Goal: Task Accomplishment & Management: Complete application form

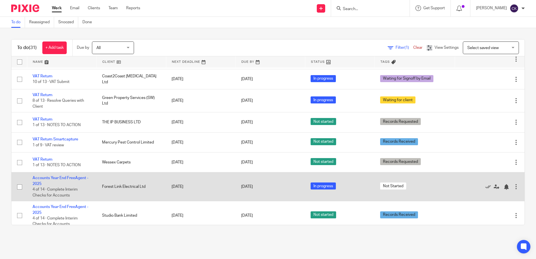
scroll to position [493, 0]
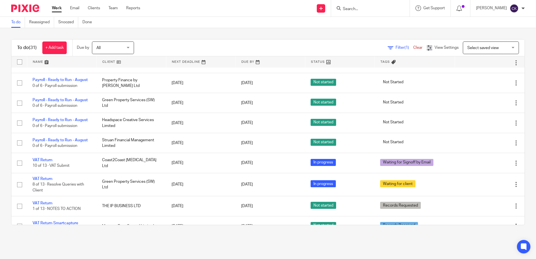
scroll to position [381, 0]
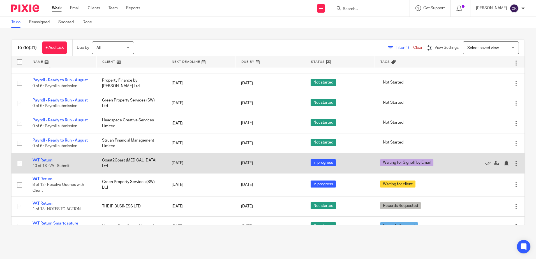
click at [48, 162] on link "VAT Return" at bounding box center [43, 160] width 20 height 4
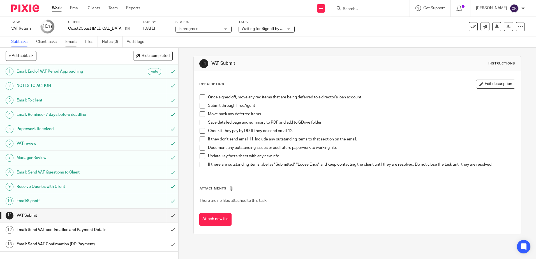
click at [71, 41] on link "Emails" at bounding box center [73, 41] width 16 height 11
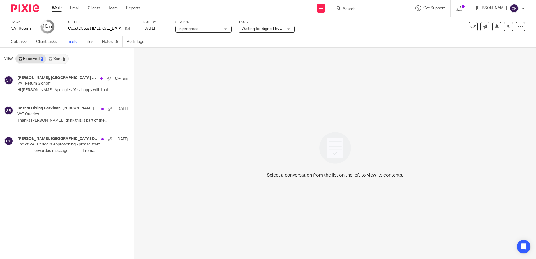
click at [54, 58] on link "Sent 5" at bounding box center [57, 58] width 22 height 9
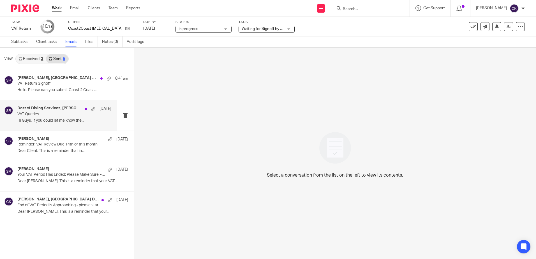
click at [36, 119] on p "Hi Guys. If you could let me know the..." at bounding box center [64, 120] width 94 height 5
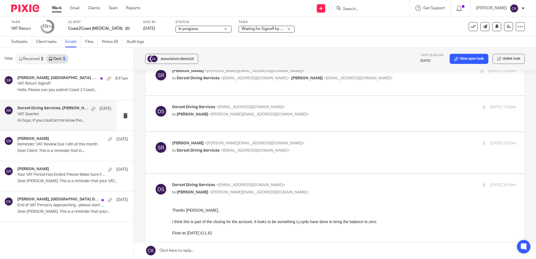
scroll to position [112, 0]
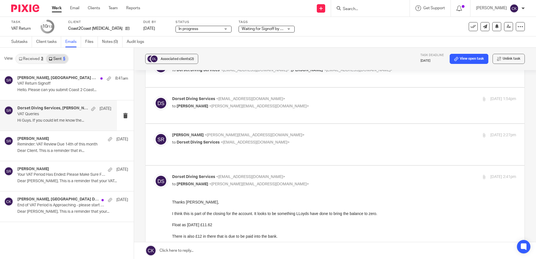
click at [203, 140] on span "Dorset Diving Services" at bounding box center [198, 142] width 43 height 4
checkbox input "true"
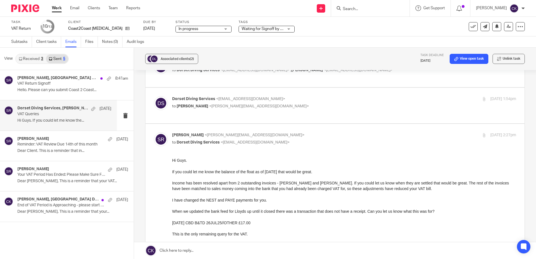
scroll to position [0, 0]
click at [208, 111] on label at bounding box center [334, 106] width 379 height 36
click at [154, 96] on input "checkbox" at bounding box center [154, 96] width 0 height 0
checkbox input "true"
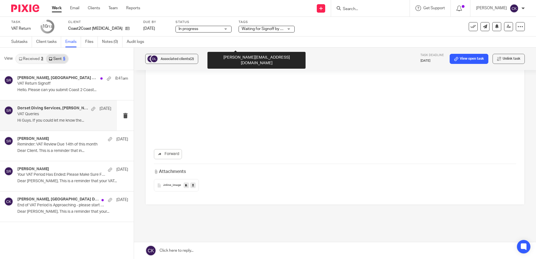
scroll to position [1313, 0]
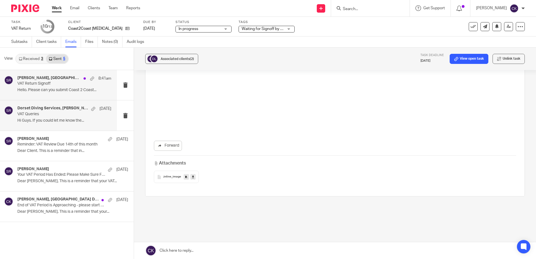
drag, startPoint x: 43, startPoint y: 84, endPoint x: 50, endPoint y: 86, distance: 7.4
click at [43, 84] on p "VAT Return Signoff" at bounding box center [54, 83] width 75 height 5
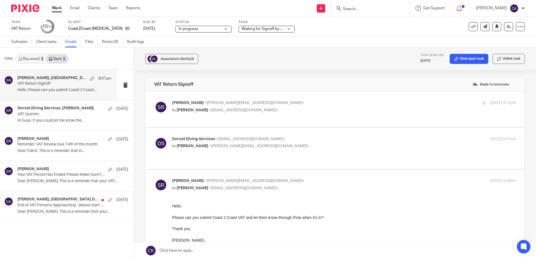
scroll to position [0, 0]
click at [219, 144] on span "<sally@clearcutaccounts.com>" at bounding box center [259, 146] width 100 height 4
checkbox input "true"
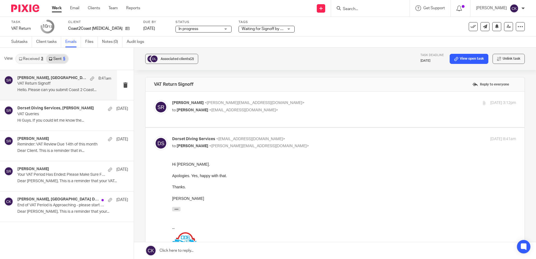
click at [212, 112] on p "to Leon Butler <info@dorsetdiving.co.uk>" at bounding box center [286, 110] width 229 height 6
checkbox input "true"
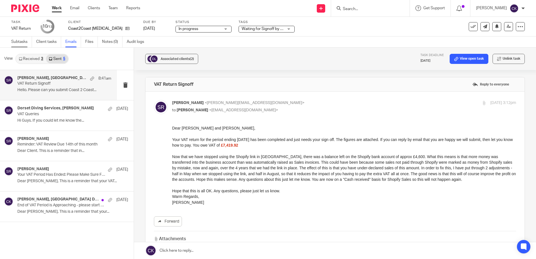
click at [19, 40] on link "Subtasks" at bounding box center [21, 41] width 21 height 11
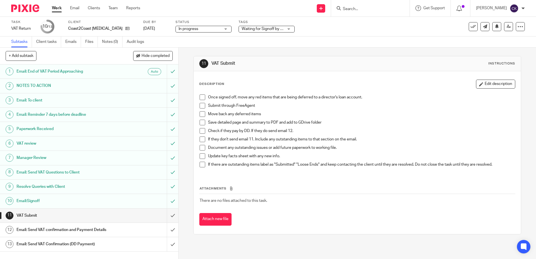
click at [202, 99] on span at bounding box center [203, 97] width 6 height 6
click at [200, 106] on span at bounding box center [203, 106] width 6 height 6
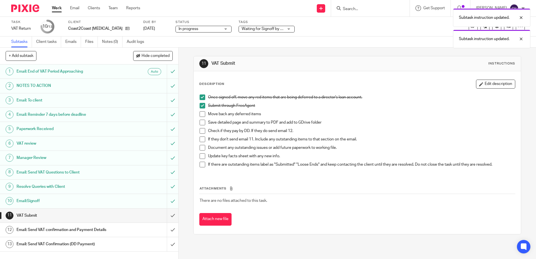
click at [200, 116] on span at bounding box center [203, 114] width 6 height 6
click at [200, 124] on span at bounding box center [203, 123] width 6 height 6
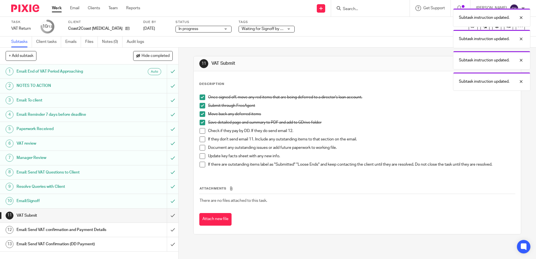
click at [200, 129] on span at bounding box center [203, 131] width 6 height 6
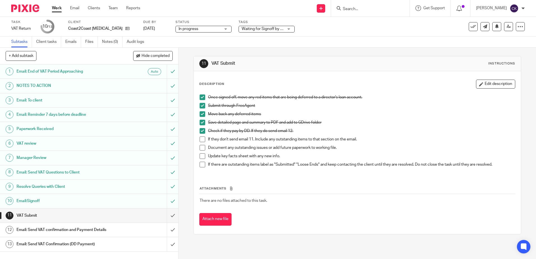
click at [202, 139] on span at bounding box center [203, 139] width 6 height 6
click at [200, 148] on span at bounding box center [203, 148] width 6 height 6
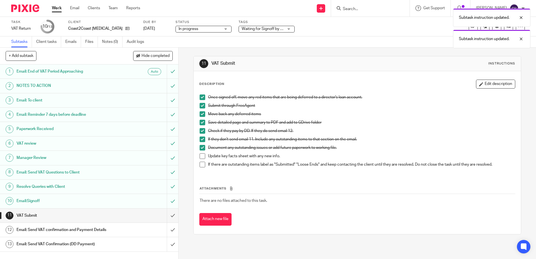
click at [200, 156] on span at bounding box center [203, 156] width 6 height 6
click at [200, 166] on span at bounding box center [203, 165] width 6 height 6
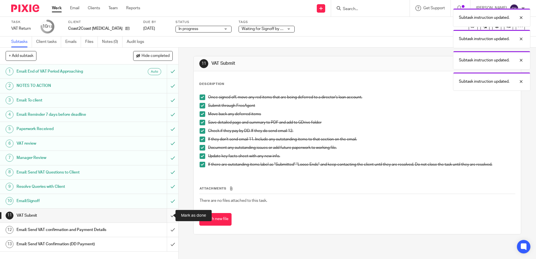
click at [167, 217] on input "submit" at bounding box center [89, 216] width 178 height 14
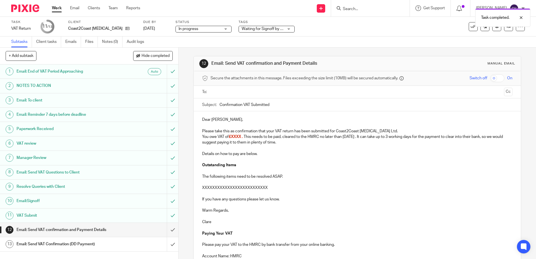
click at [393, 132] on p "Please take this as confirmation that your VAT return has been submitted for Co…" at bounding box center [357, 131] width 310 height 6
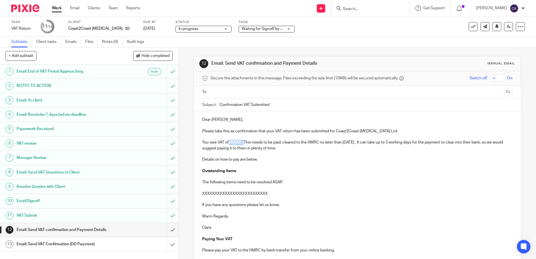
drag, startPoint x: 244, startPoint y: 143, endPoint x: 227, endPoint y: 141, distance: 16.7
click at [227, 141] on p "You owe VAT of £XXXX . This needs to be paid, cleared to the HMRC no later than…" at bounding box center [357, 145] width 310 height 11
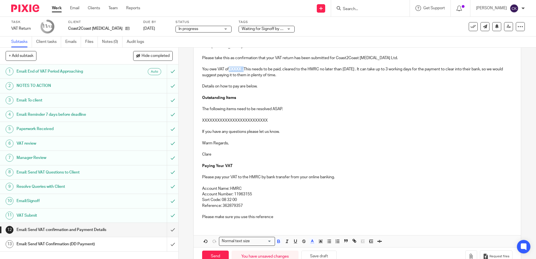
scroll to position [89, 0]
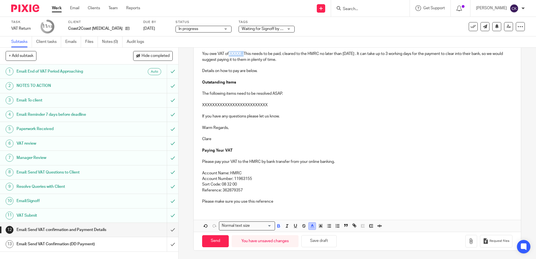
click at [310, 228] on icon "button" at bounding box center [312, 225] width 5 height 5
drag, startPoint x: 297, startPoint y: 243, endPoint x: 297, endPoint y: 222, distance: 21.0
click at [297, 244] on li "color:#000000" at bounding box center [297, 244] width 4 height 4
drag, startPoint x: 300, startPoint y: 150, endPoint x: 264, endPoint y: 114, distance: 51.3
click at [300, 150] on p "Paying Your VAT" at bounding box center [357, 151] width 310 height 6
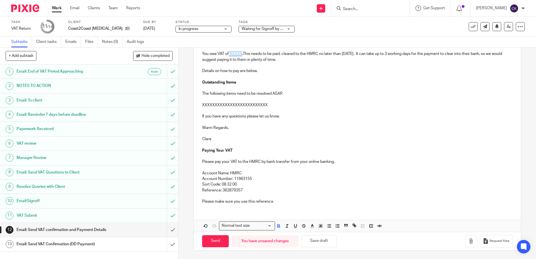
drag, startPoint x: 242, startPoint y: 55, endPoint x: 229, endPoint y: 55, distance: 13.2
click at [229, 55] on strong "£XXXX ." at bounding box center [236, 54] width 14 height 4
click at [332, 105] on p "XXXXXXXXXXXXXXXXXXXXXXXXXX" at bounding box center [357, 105] width 310 height 6
drag, startPoint x: 243, startPoint y: 55, endPoint x: 231, endPoint y: 55, distance: 12.1
click at [231, 55] on strong "£XXXX ." at bounding box center [236, 54] width 14 height 4
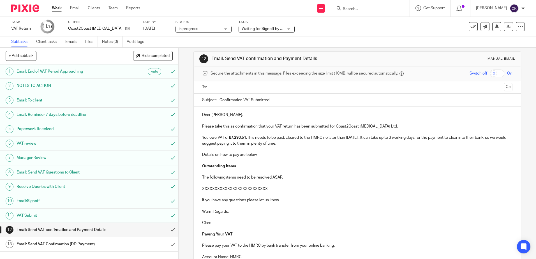
scroll to position [4, 0]
drag, startPoint x: 367, startPoint y: 139, endPoint x: 351, endPoint y: 139, distance: 16.3
click at [351, 139] on p "You owe VAT of £7,293.51. This needs to be paid, cleared to the HMRC no later t…" at bounding box center [357, 140] width 310 height 11
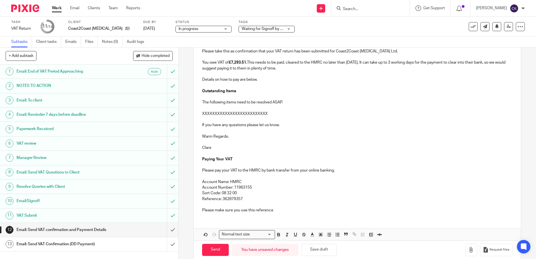
scroll to position [89, 0]
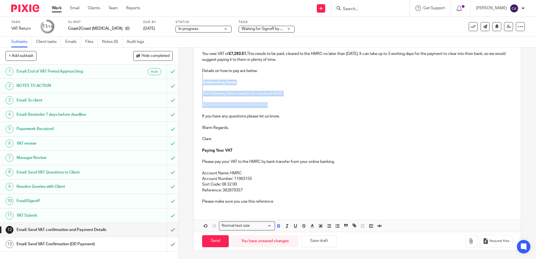
drag, startPoint x: 274, startPoint y: 106, endPoint x: 199, endPoint y: 77, distance: 80.9
click at [199, 77] on div "Dear JoJo, Please take this as confirmation that your VAT return has been submi…" at bounding box center [357, 116] width 327 height 186
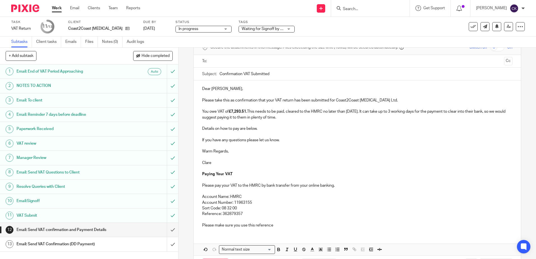
scroll to position [0, 0]
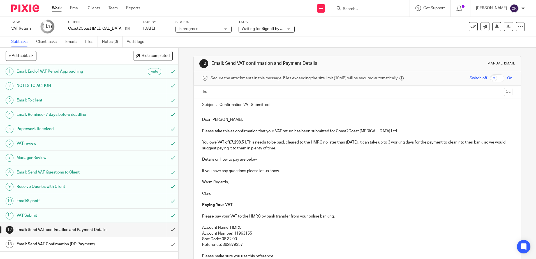
click at [216, 92] on input "text" at bounding box center [356, 92] width 289 height 6
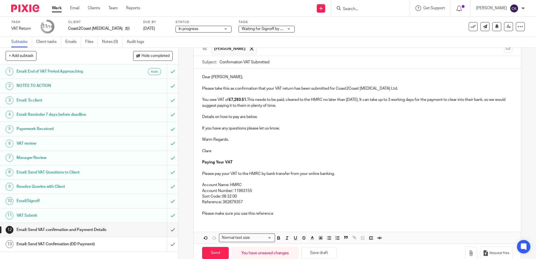
scroll to position [55, 0]
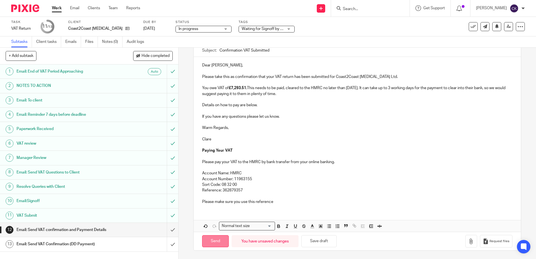
click at [214, 243] on input "Send" at bounding box center [215, 241] width 27 height 12
type input "Sent"
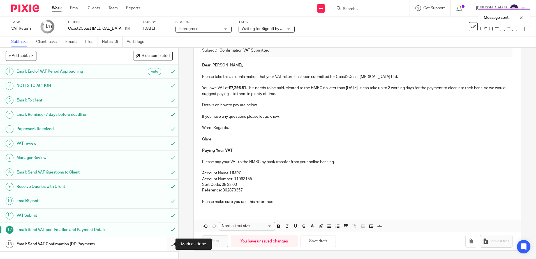
click at [167, 244] on input "submit" at bounding box center [89, 244] width 178 height 14
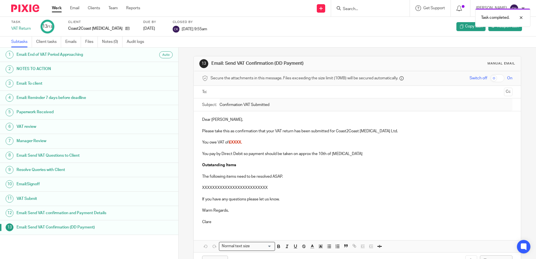
click at [55, 9] on link "Work" at bounding box center [57, 8] width 10 height 6
